Goal: Information Seeking & Learning: Learn about a topic

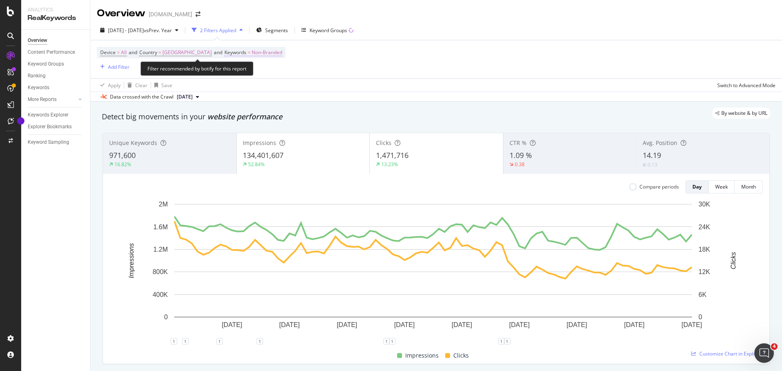
click at [276, 52] on span "Non-Branded" at bounding box center [267, 52] width 31 height 11
click at [277, 69] on div "button" at bounding box center [282, 71] width 10 height 5
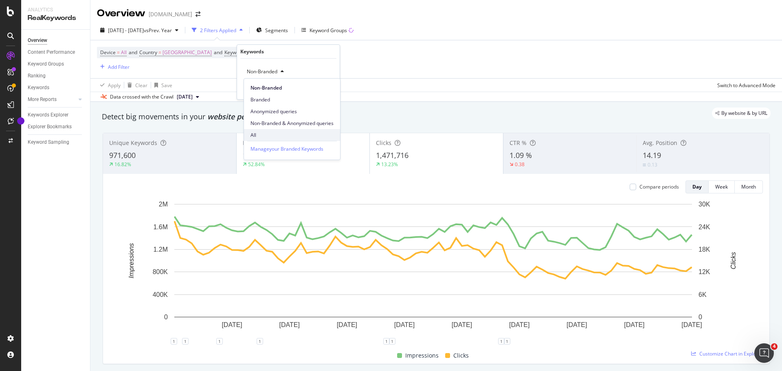
click at [251, 135] on span "All" at bounding box center [292, 135] width 83 height 7
click at [324, 91] on div "Apply" at bounding box center [327, 89] width 13 height 7
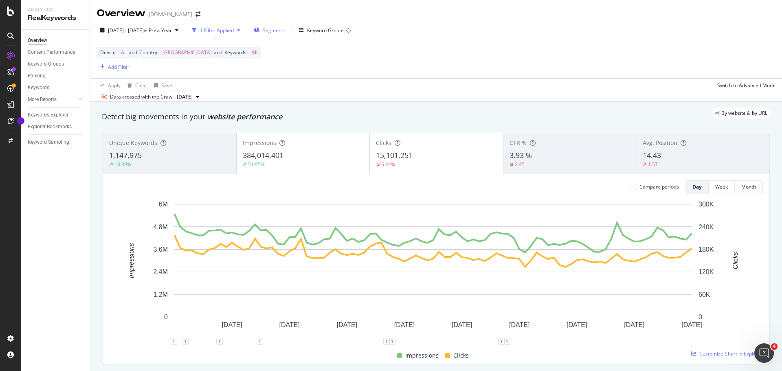
click at [286, 32] on span "Segments" at bounding box center [274, 30] width 23 height 7
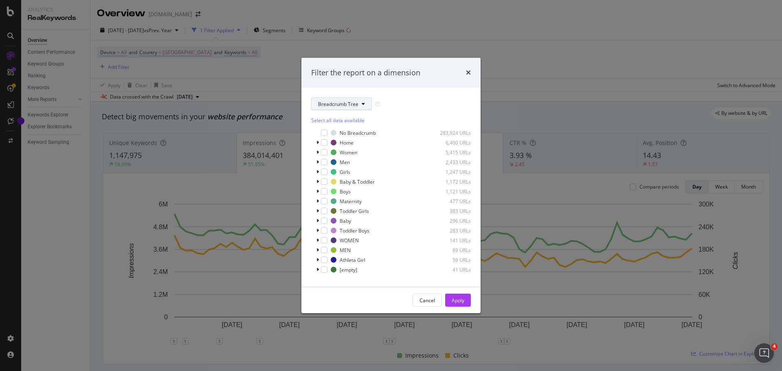
click at [322, 103] on span "Breadcrumb Tree" at bounding box center [338, 104] width 40 height 7
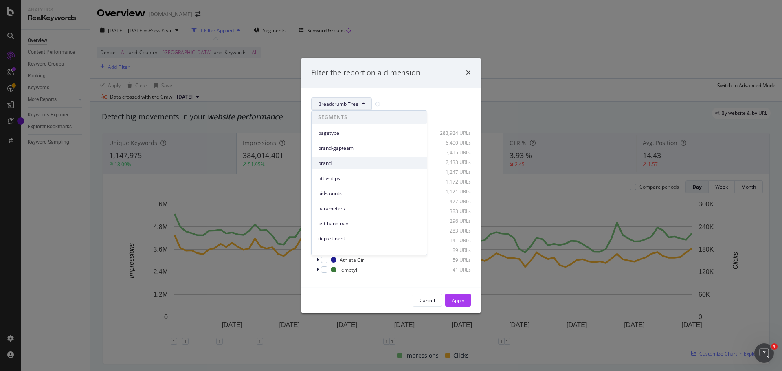
click at [332, 161] on span "brand" at bounding box center [369, 163] width 102 height 7
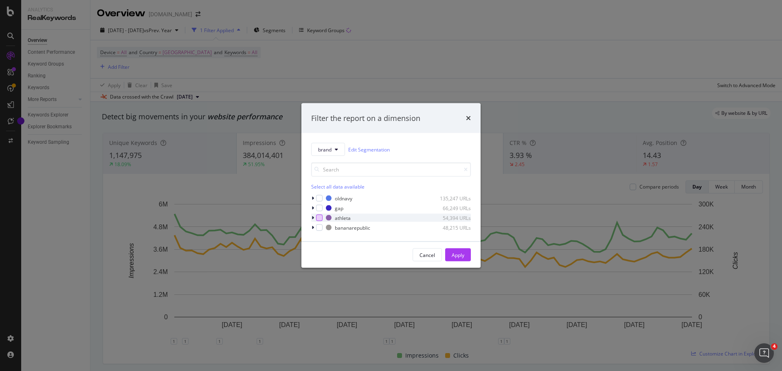
click at [316, 218] on div "modal" at bounding box center [319, 218] width 7 height 7
click at [460, 254] on div "Apply" at bounding box center [458, 254] width 13 height 7
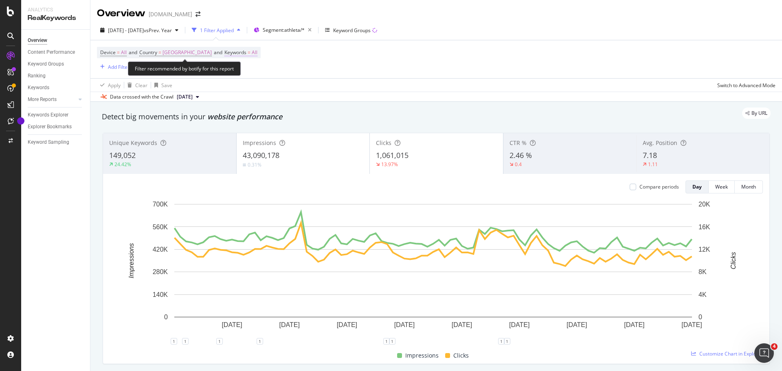
click at [257, 53] on span "Keywords = All" at bounding box center [240, 52] width 33 height 7
click at [255, 72] on div "button" at bounding box center [258, 71] width 10 height 5
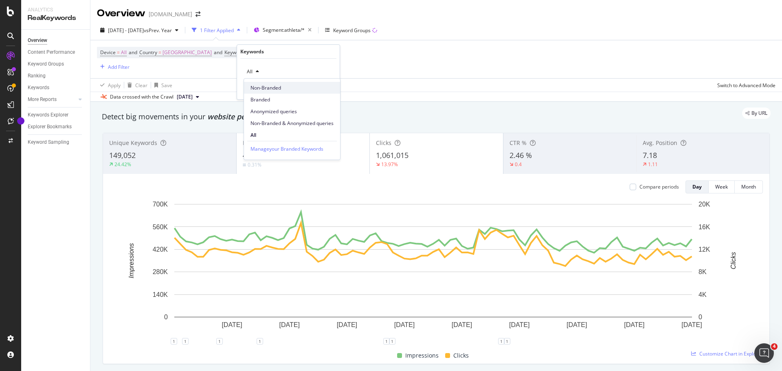
click at [259, 90] on span "Non-Branded" at bounding box center [292, 87] width 83 height 7
click at [328, 90] on div "Apply" at bounding box center [327, 89] width 13 height 7
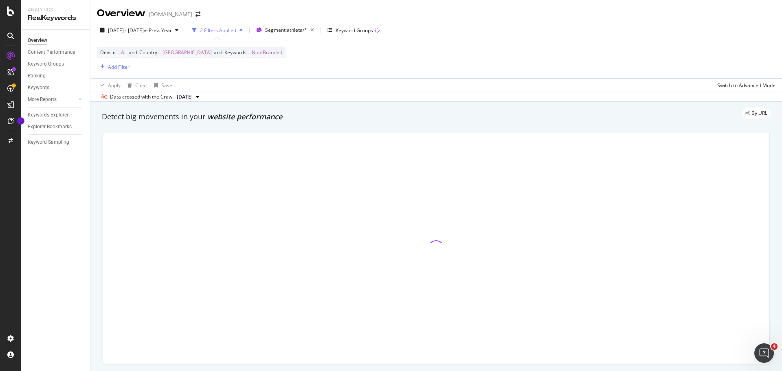
click at [325, 90] on div "Apply Clear Save Switch to Advanced Mode" at bounding box center [436, 84] width 692 height 13
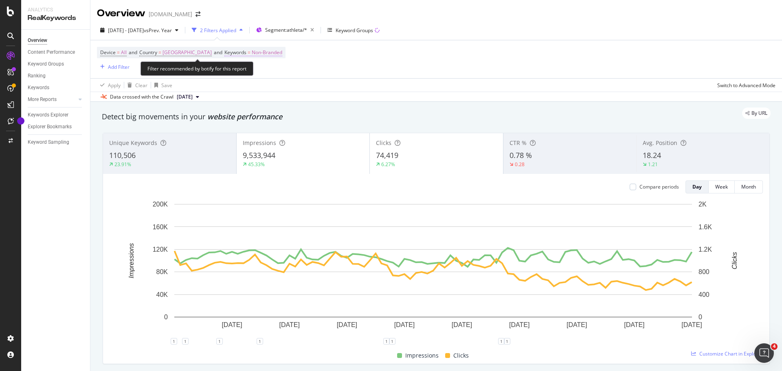
click at [281, 52] on span "Non-Branded" at bounding box center [267, 52] width 31 height 11
click at [264, 71] on span "Non-Branded" at bounding box center [261, 71] width 34 height 7
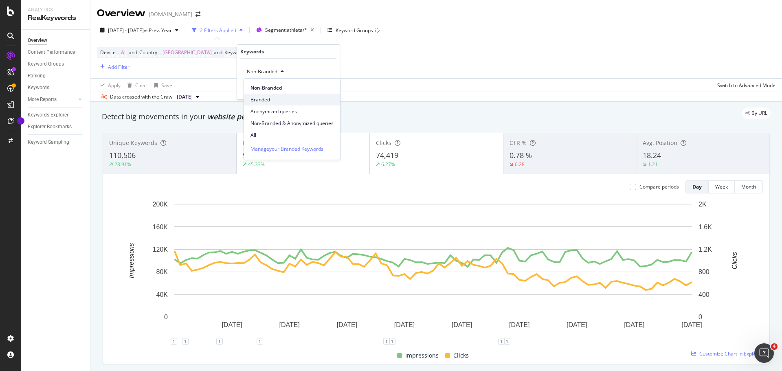
click at [267, 101] on span "Branded" at bounding box center [292, 99] width 83 height 7
drag, startPoint x: 325, startPoint y: 87, endPoint x: 416, endPoint y: 97, distance: 91.0
click at [325, 87] on div "Apply" at bounding box center [327, 89] width 13 height 7
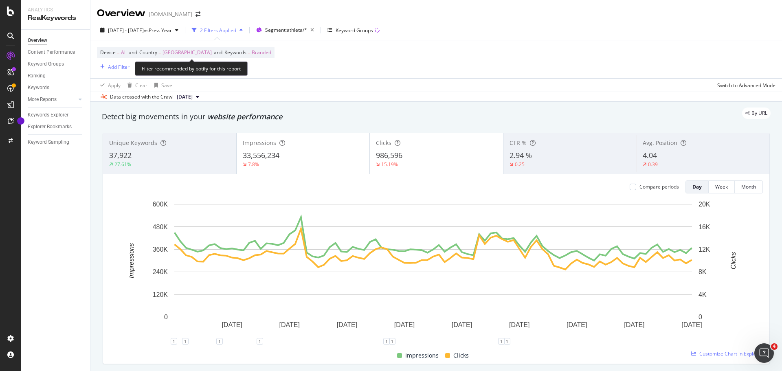
click at [271, 52] on span "Branded" at bounding box center [262, 52] width 20 height 11
click at [262, 71] on span "Branded" at bounding box center [255, 71] width 23 height 7
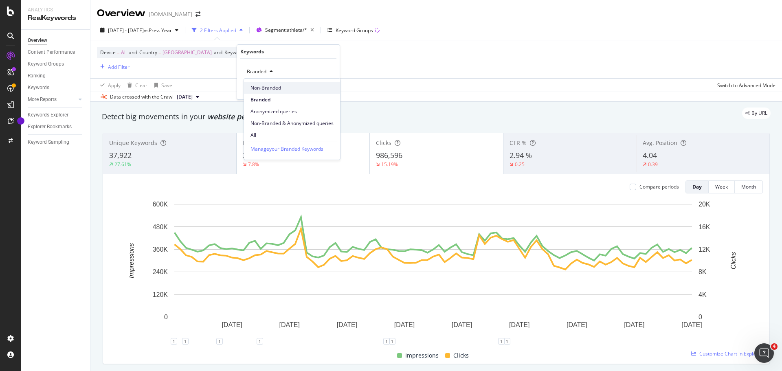
click at [263, 87] on span "Non-Branded" at bounding box center [292, 87] width 83 height 7
click at [327, 88] on div "Apply" at bounding box center [327, 89] width 13 height 7
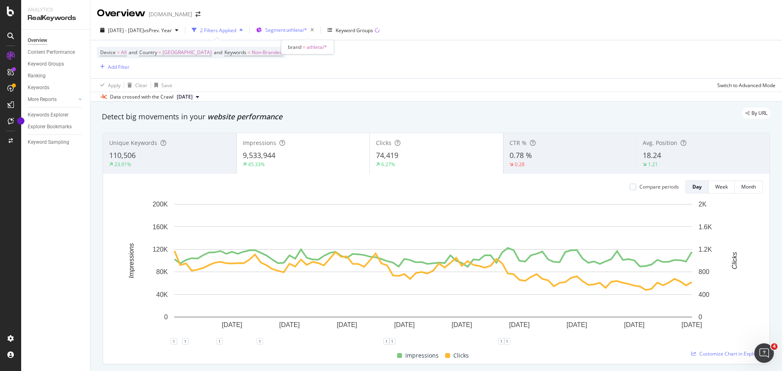
click at [307, 30] on span "Segment: athleta/*" at bounding box center [286, 29] width 42 height 7
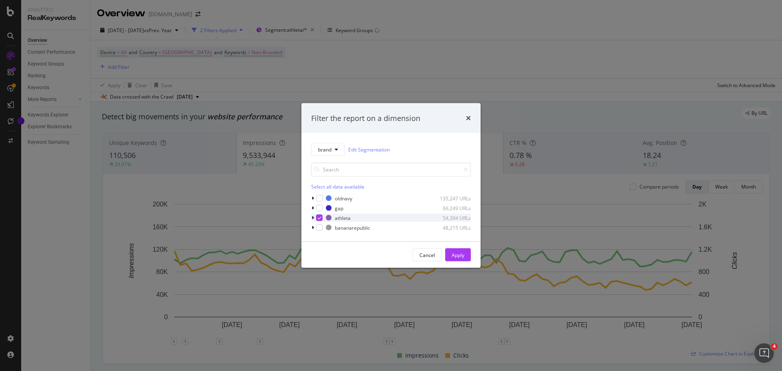
click at [312, 217] on icon "modal" at bounding box center [313, 218] width 2 height 5
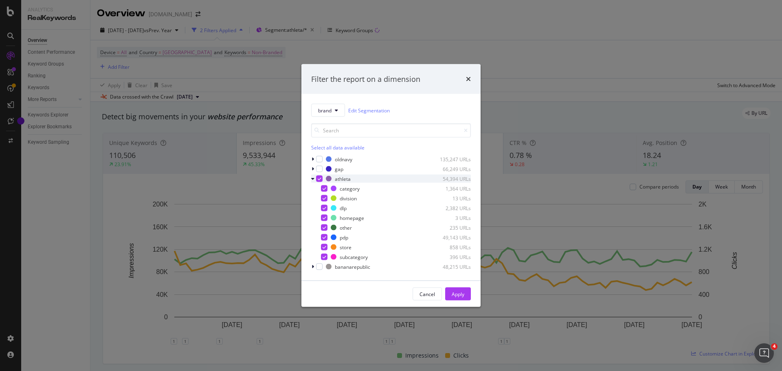
click at [318, 178] on icon "modal" at bounding box center [320, 179] width 4 height 4
click at [325, 188] on div "modal" at bounding box center [324, 188] width 7 height 7
click at [462, 293] on div "Apply" at bounding box center [458, 293] width 13 height 7
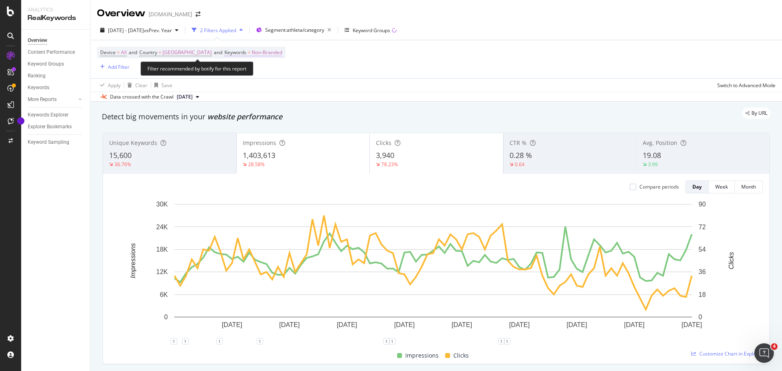
click at [275, 53] on span "Non-Branded" at bounding box center [267, 52] width 31 height 11
click at [272, 75] on span "Non-Branded" at bounding box center [261, 71] width 34 height 7
click at [321, 63] on div "Non-Branded Cancel Add filter Apply" at bounding box center [288, 79] width 103 height 41
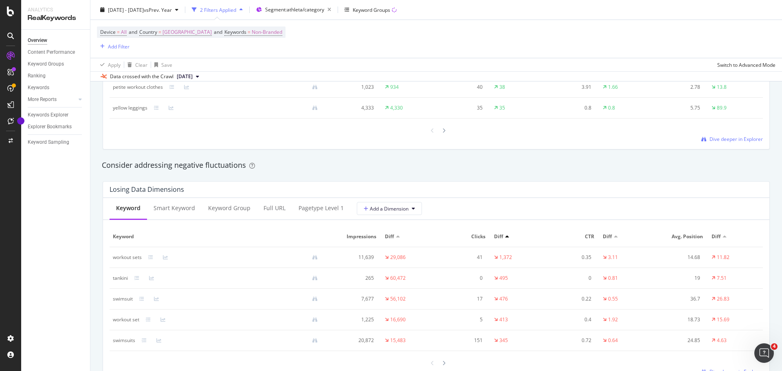
scroll to position [856, 0]
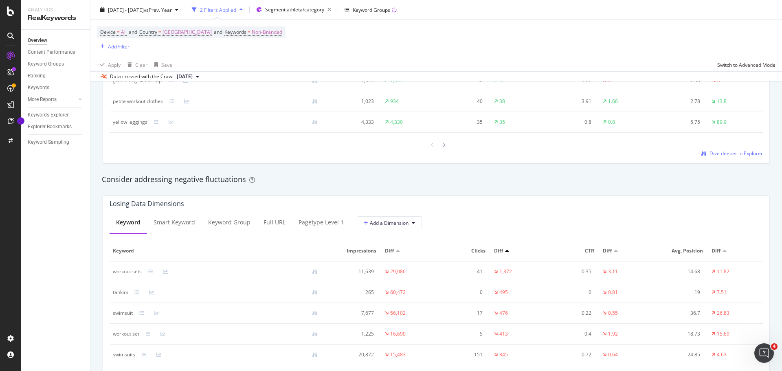
click at [299, 180] on div "Consider addressing negative fluctuations" at bounding box center [436, 179] width 669 height 11
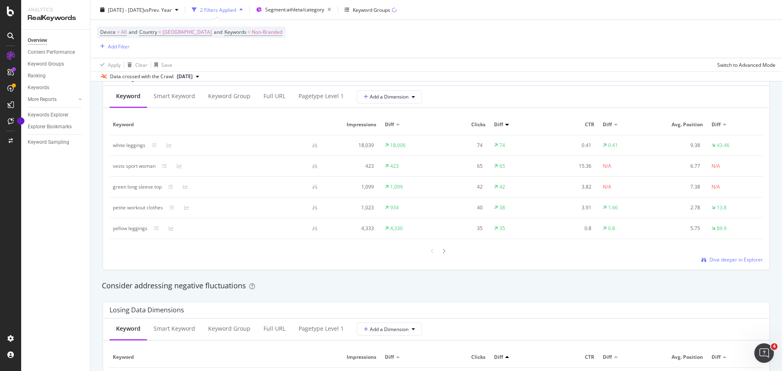
scroll to position [464, 0]
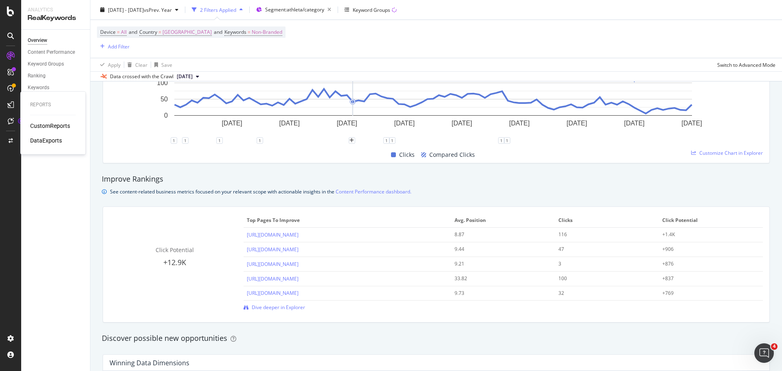
click at [40, 125] on div "CustomReports" at bounding box center [50, 126] width 40 height 8
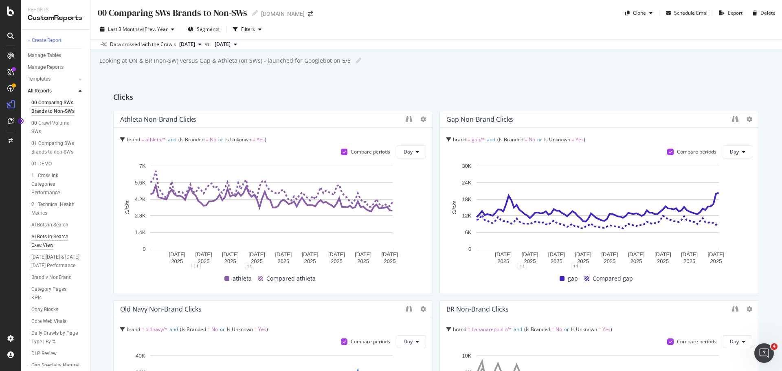
click at [49, 245] on div "AI Bots in Search Exec View" at bounding box center [54, 241] width 47 height 17
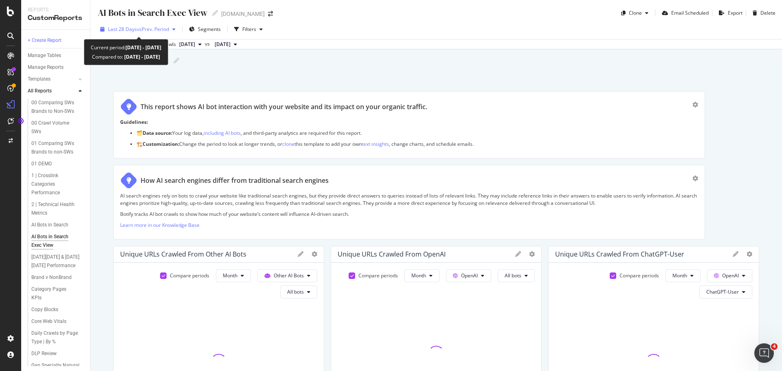
click at [116, 25] on div "Last 28 Days vs Prev. Period" at bounding box center [138, 29] width 82 height 12
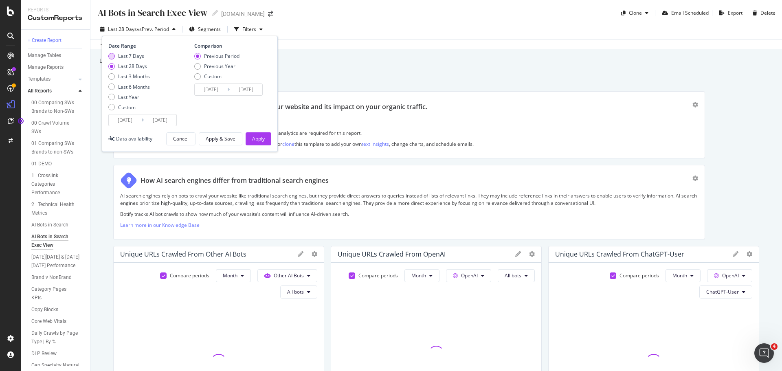
click at [126, 55] on div "Last 7 Days" at bounding box center [131, 56] width 26 height 7
type input "2025/08/18"
type input "2025/08/11"
type input "2025/08/17"
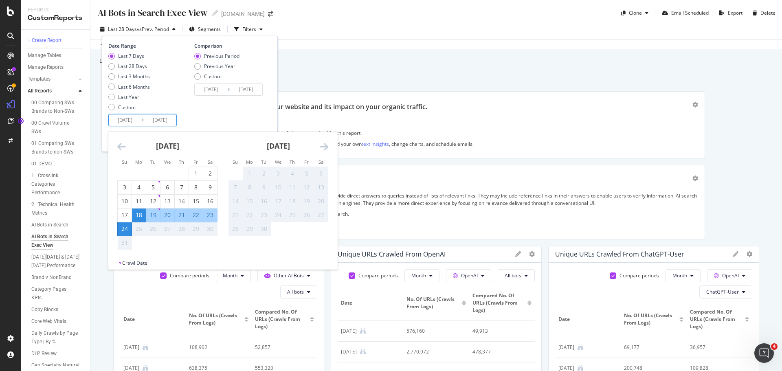
click at [151, 121] on input "2025/08/24" at bounding box center [160, 119] width 33 height 11
click at [124, 215] on div "17" at bounding box center [125, 215] width 14 height 8
type input "2025/08/17"
type input "2025/08/09"
click at [244, 88] on input "2025/08/16" at bounding box center [246, 89] width 33 height 11
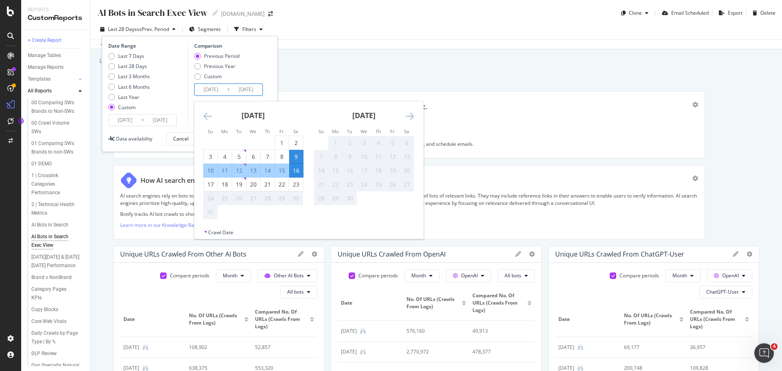
click at [209, 172] on div "10" at bounding box center [211, 171] width 14 height 8
type input "2025/08/10"
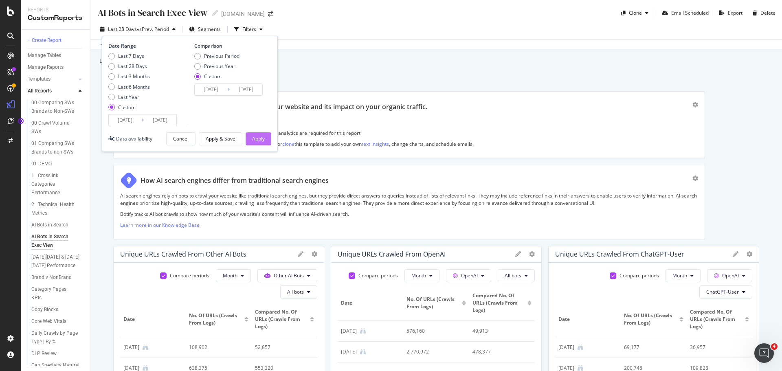
click at [260, 135] on div "Apply" at bounding box center [258, 138] width 13 height 7
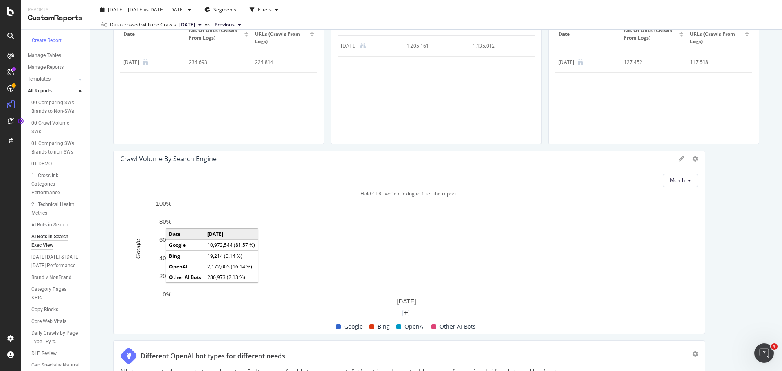
scroll to position [326, 0]
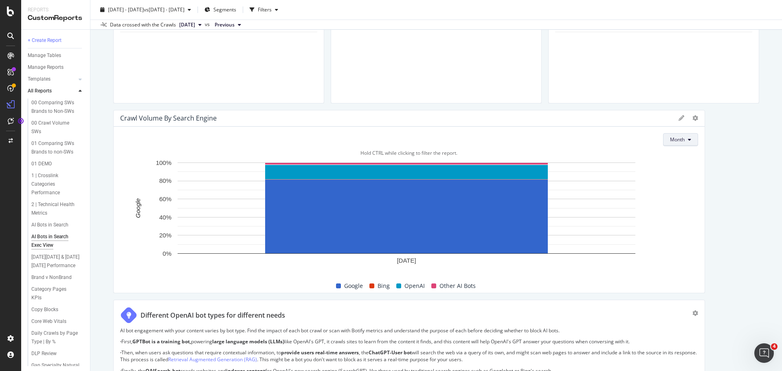
click at [674, 141] on span "Month" at bounding box center [677, 139] width 15 height 7
click at [672, 172] on span "Week" at bounding box center [672, 170] width 16 height 7
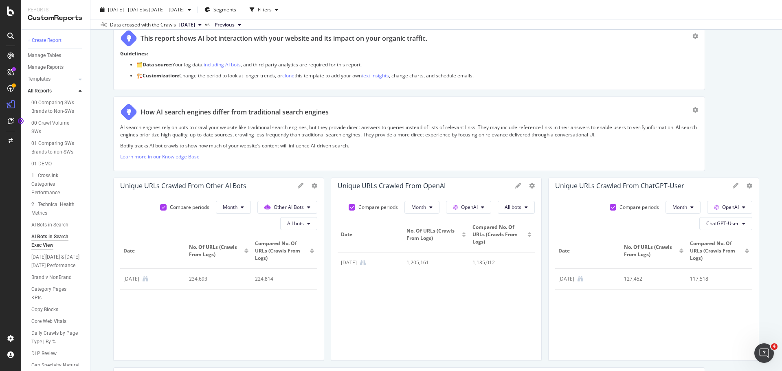
scroll to position [81, 0]
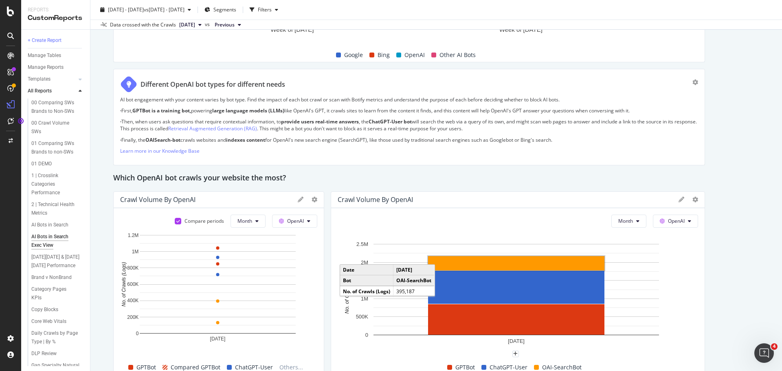
scroll to position [570, 0]
